Goal: Task Accomplishment & Management: Complete application form

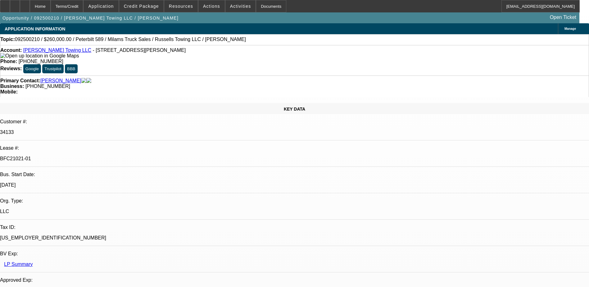
select select "0"
select select "3"
select select "0"
select select "6"
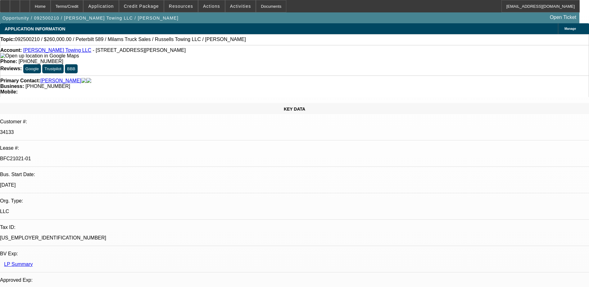
select select "0"
select select "3"
select select "0"
select select "6"
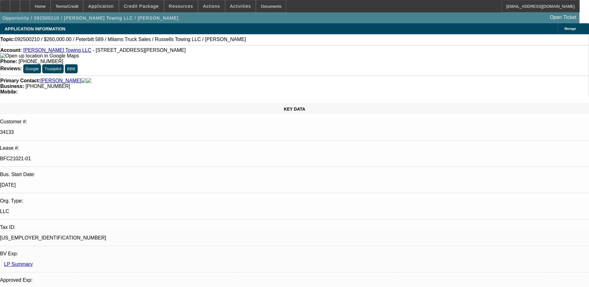
select select "0"
select select "3"
select select "0"
select select "6"
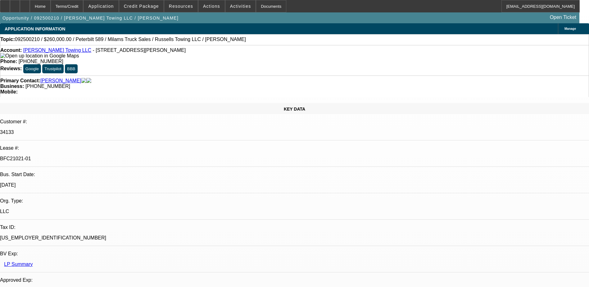
select select "0"
select select "3"
select select "0"
select select "6"
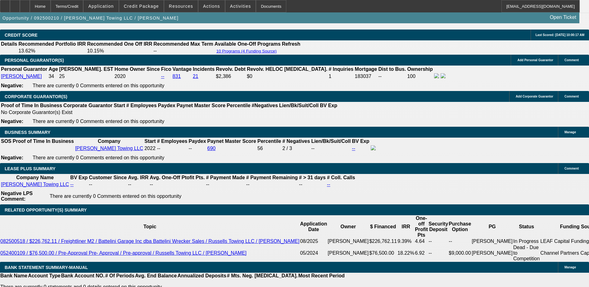
scroll to position [3, 0]
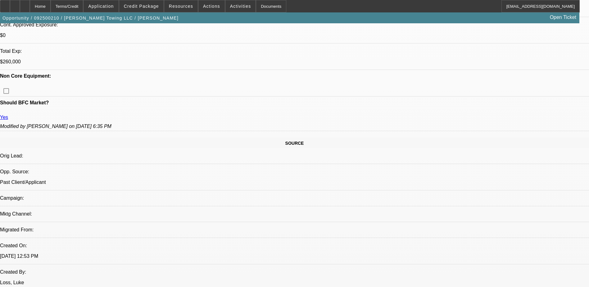
scroll to position [33, 0]
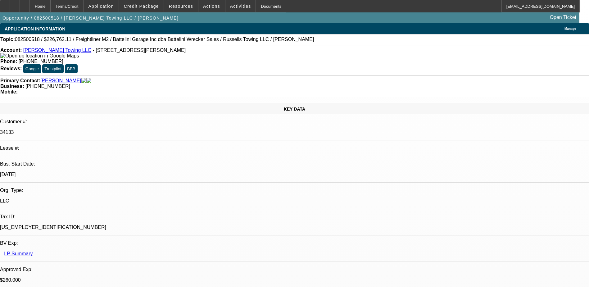
select select "0"
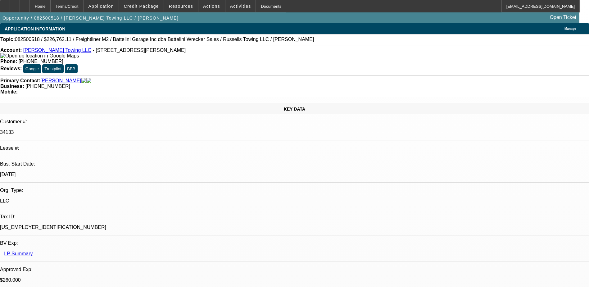
select select "0"
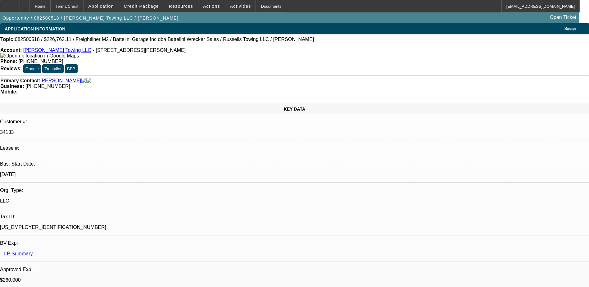
select select "0"
select select "1"
select select "3"
select select "6"
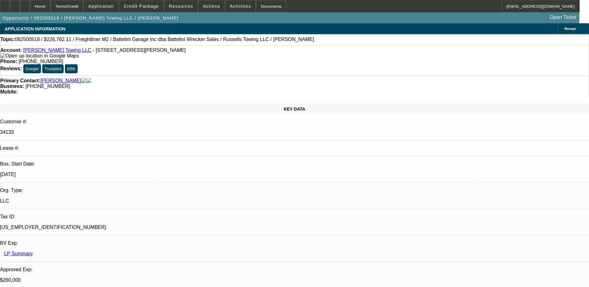
select select "1"
select select "3"
select select "6"
select select "1"
select select "3"
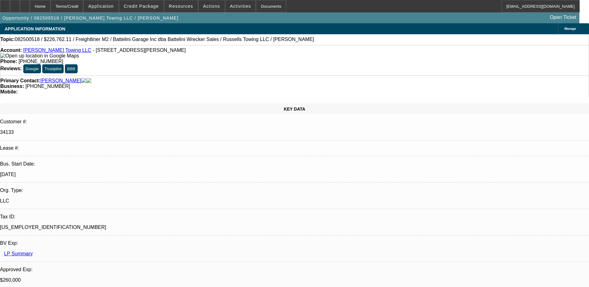
select select "6"
select select "1"
select select "3"
select select "6"
